Goal: Task Accomplishment & Management: Manage account settings

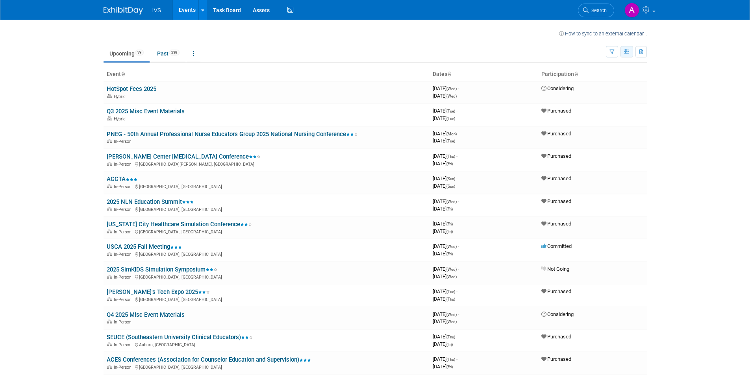
click at [631, 52] on button "button" at bounding box center [627, 51] width 13 height 11
click at [617, 53] on button "button" at bounding box center [612, 51] width 12 height 11
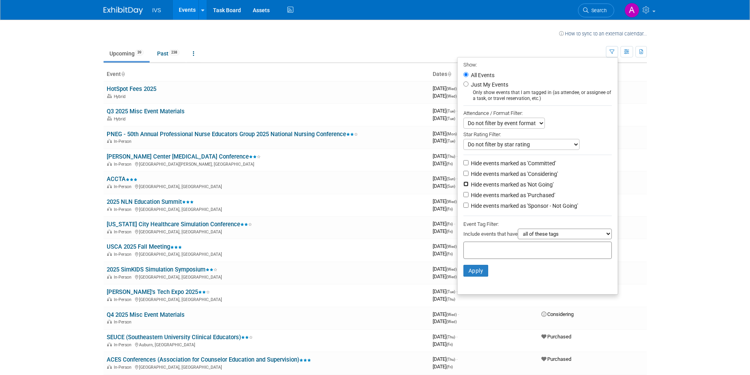
click at [464, 186] on input "Hide events marked as 'Not Going'" at bounding box center [466, 184] width 5 height 5
checkbox input "true"
click at [464, 175] on input "Hide events marked as 'Considering'" at bounding box center [466, 173] width 5 height 5
checkbox input "true"
click at [471, 276] on button "Apply" at bounding box center [476, 271] width 25 height 12
